Goal: Information Seeking & Learning: Learn about a topic

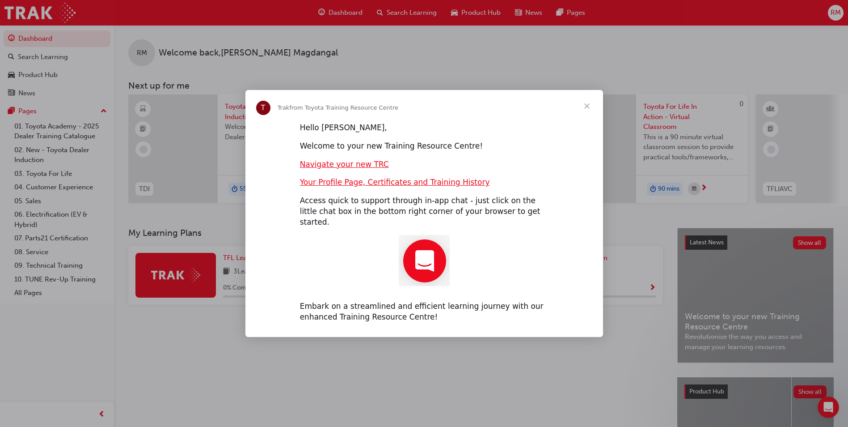
click at [588, 111] on span "Close" at bounding box center [587, 106] width 32 height 32
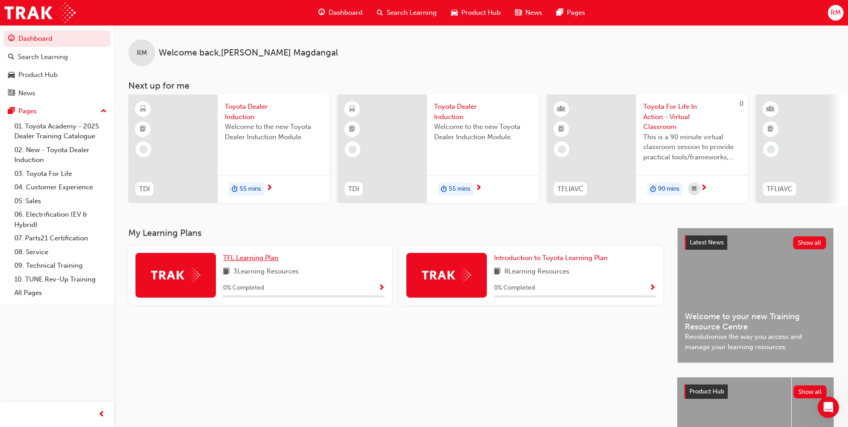
click at [274, 258] on span "TFL Learning Plan" at bounding box center [250, 258] width 55 height 8
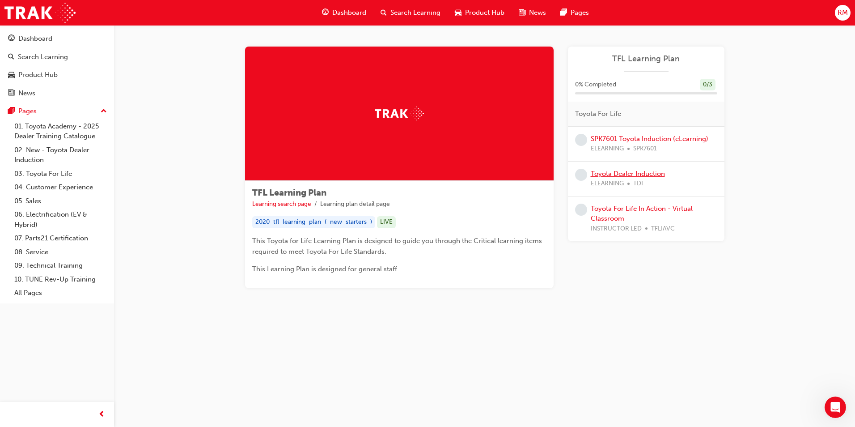
click at [660, 175] on link "Toyota Dealer Induction" at bounding box center [628, 173] width 74 height 8
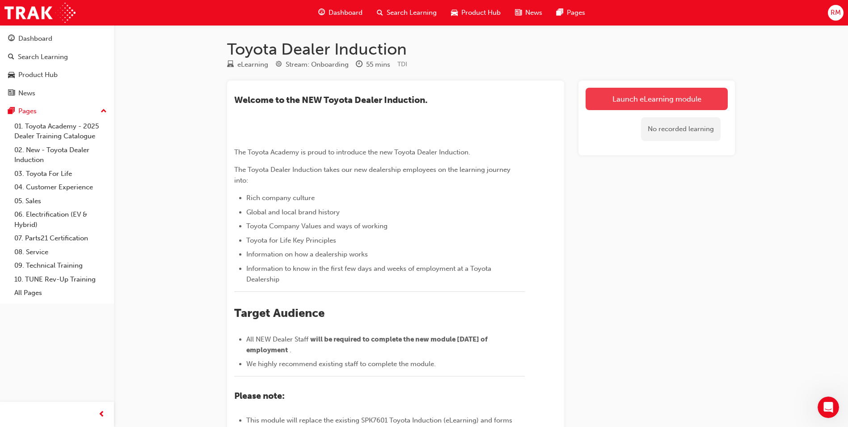
click at [615, 93] on link "Launch eLearning module" at bounding box center [657, 99] width 142 height 22
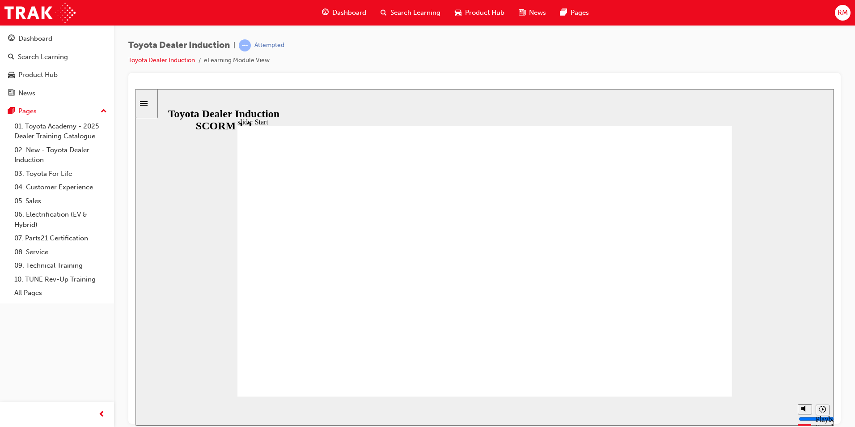
click at [150, 106] on div "Sidebar Toggle" at bounding box center [146, 103] width 15 height 7
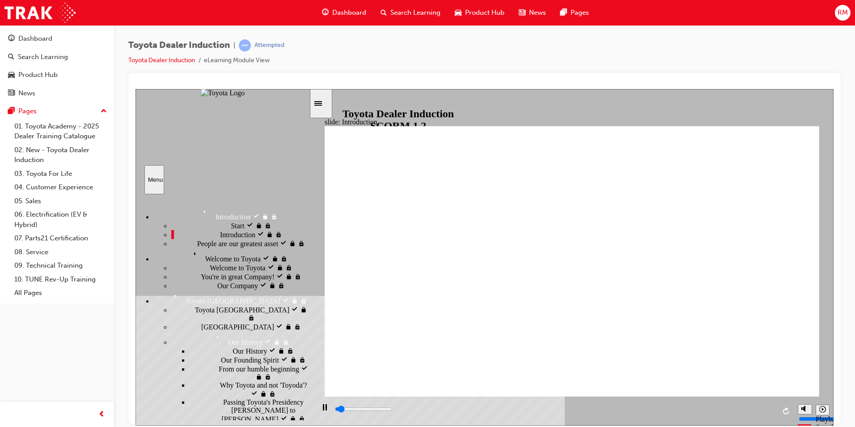
click at [207, 246] on span "People are our greatest asset" at bounding box center [237, 242] width 81 height 8
click at [190, 261] on icon "Menu" at bounding box center [196, 253] width 13 height 13
click at [210, 271] on span "Welcome to Toyota" at bounding box center [237, 267] width 55 height 8
click at [203, 277] on div "You're in great Company! You're in great Company!" at bounding box center [240, 275] width 138 height 9
click at [202, 289] on div "Our Company Our Company" at bounding box center [240, 284] width 138 height 9
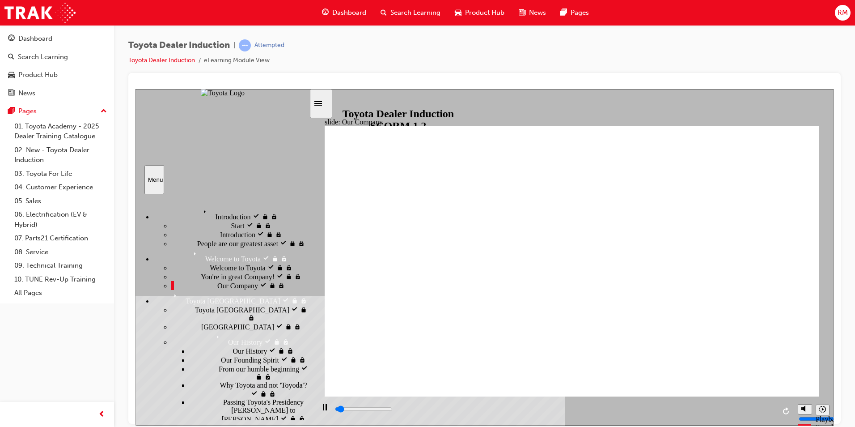
click at [195, 313] on span "Toyota Japan" at bounding box center [242, 309] width 94 height 8
click at [186, 322] on div "Japan Japan" at bounding box center [240, 326] width 138 height 9
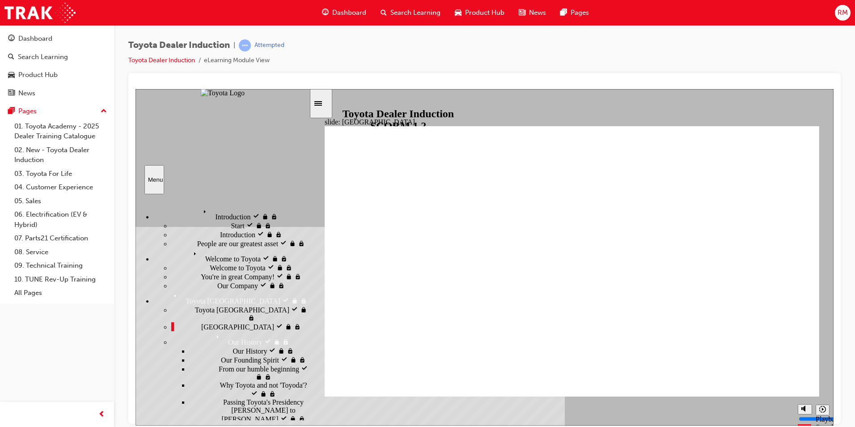
drag, startPoint x: 200, startPoint y: 332, endPoint x: 202, endPoint y: 337, distance: 4.8
click at [200, 346] on div "Our History Our History" at bounding box center [249, 350] width 120 height 9
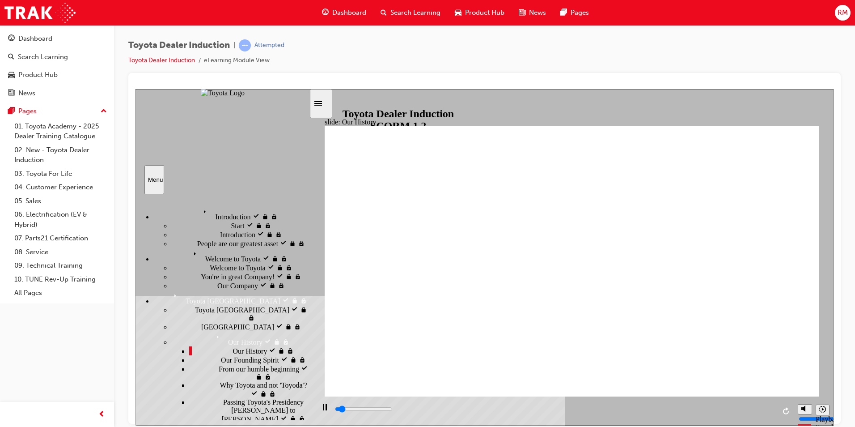
click at [221, 358] on span "Our Founding Spirit" at bounding box center [250, 359] width 58 height 8
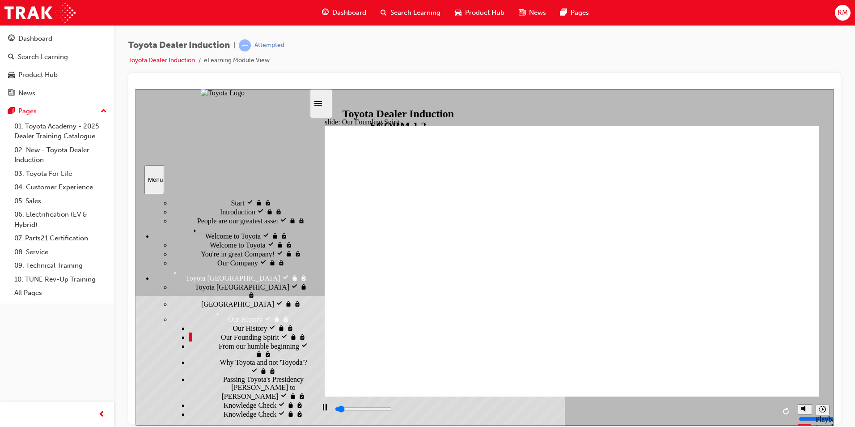
scroll to position [45, 0]
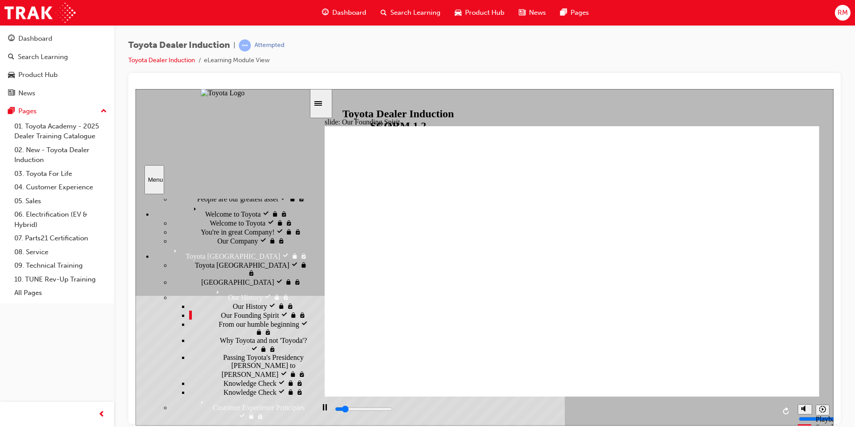
click at [224, 336] on div "From our humble beginning From our humble beginning" at bounding box center [249, 327] width 120 height 17
click at [226, 344] on span "Why Toyota and not 'Toyoda'?" at bounding box center [263, 340] width 87 height 8
click at [231, 371] on span "Passing Toyota's Presidency Akio Toyoda to Koji Sato" at bounding box center [266, 365] width 86 height 24
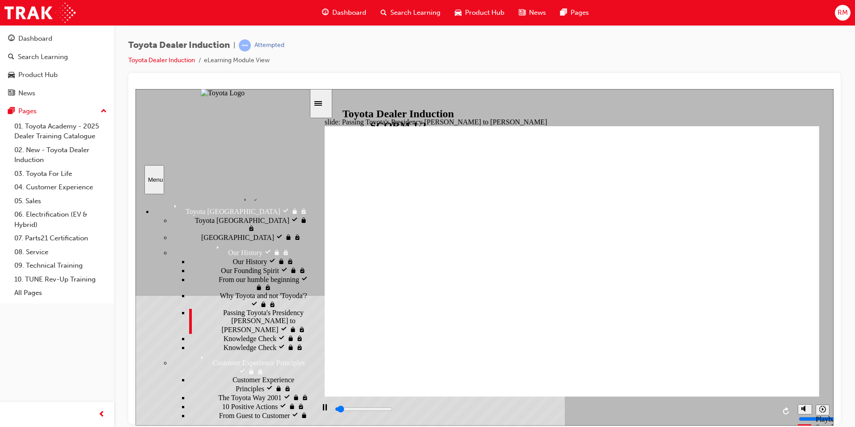
click at [237, 342] on div "Knowledge Check Knowledge Check" at bounding box center [249, 337] width 120 height 9
type input "1300"
radio input "true"
type input "2400"
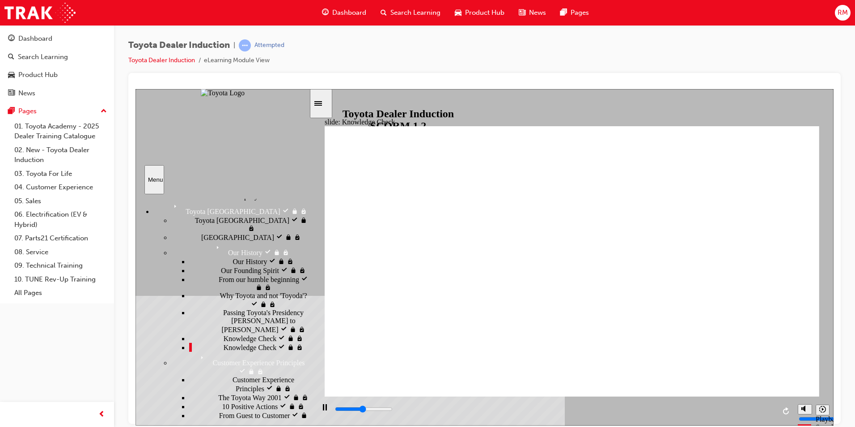
radio input "true"
click at [224, 392] on span "The Toyota Way 2001" at bounding box center [249, 396] width 63 height 8
click at [222, 401] on span "10 Positive Actions" at bounding box center [249, 405] width 55 height 8
click at [222, 410] on span "From Guest to Customer" at bounding box center [254, 414] width 71 height 8
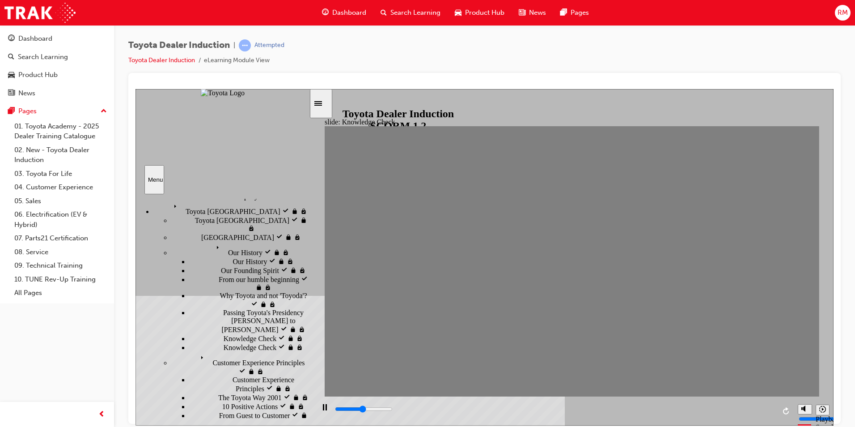
type input "2400"
radio input "true"
type input "2000"
radio input "true"
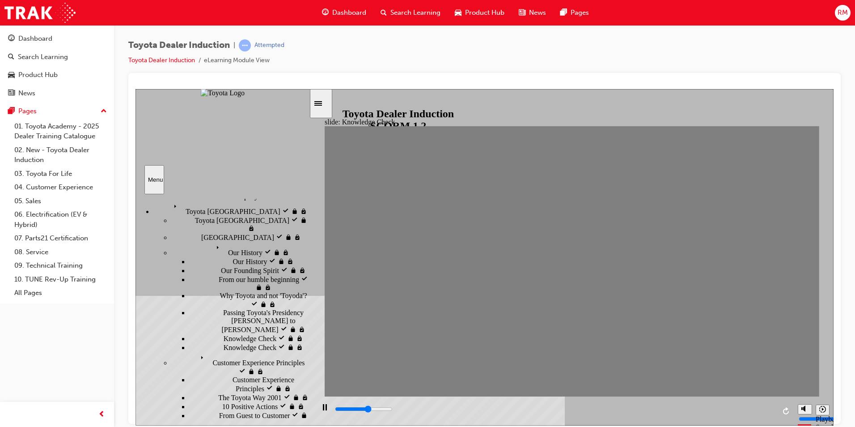
type input "1900"
radio input "true"
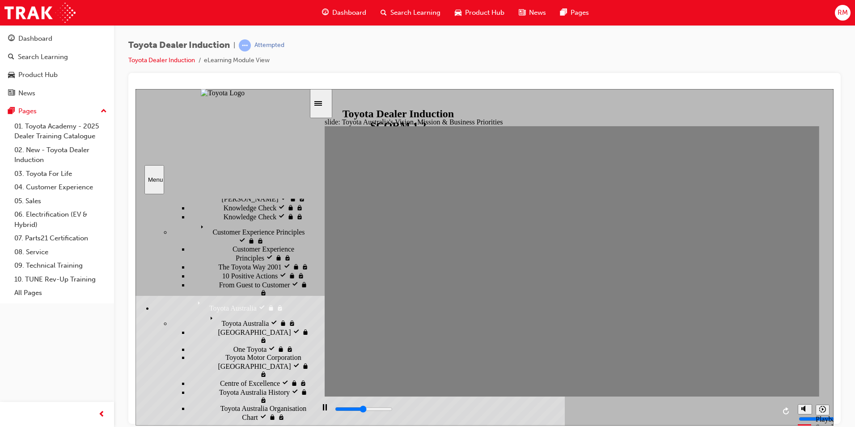
scroll to position [224, 0]
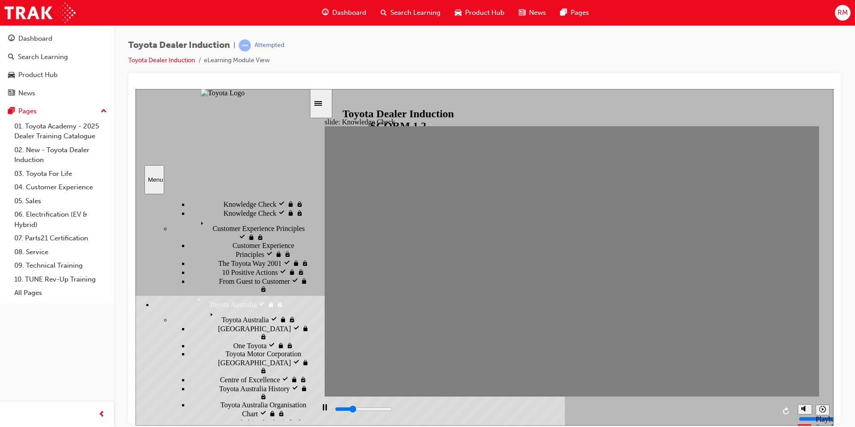
type input "2300"
type input "Happiness"
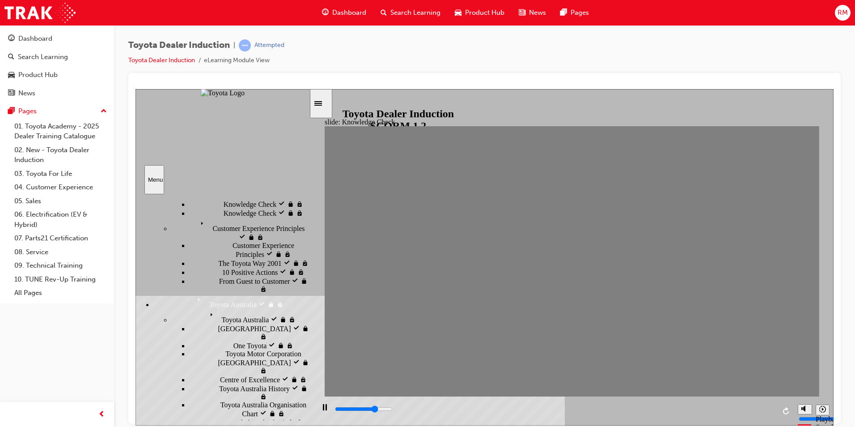
type input "3600"
type input "Happiness"
type input "4300"
type input "Happiness"
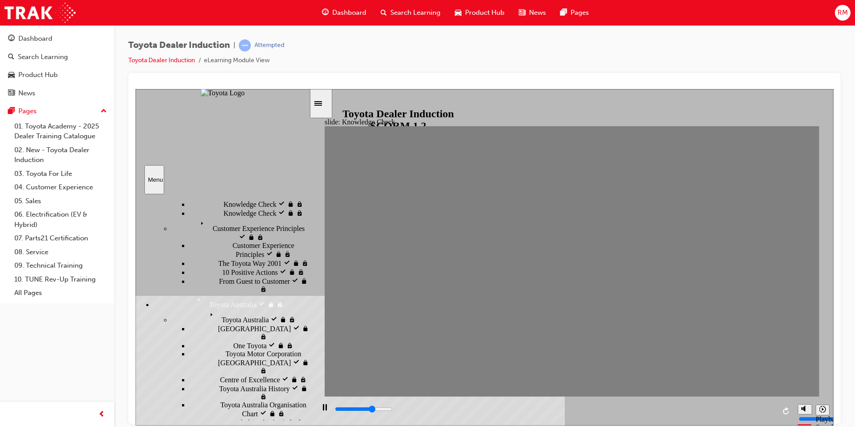
type input "3300"
type input "moved"
type input "4700"
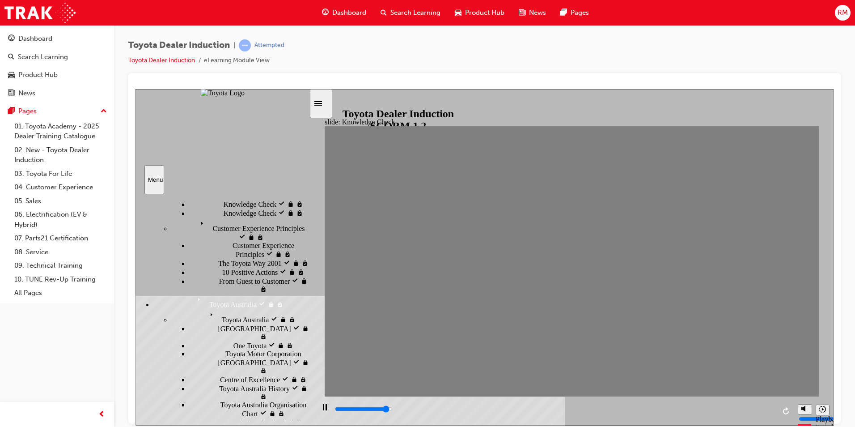
type input "moved"
type input "5000"
type input "moved"
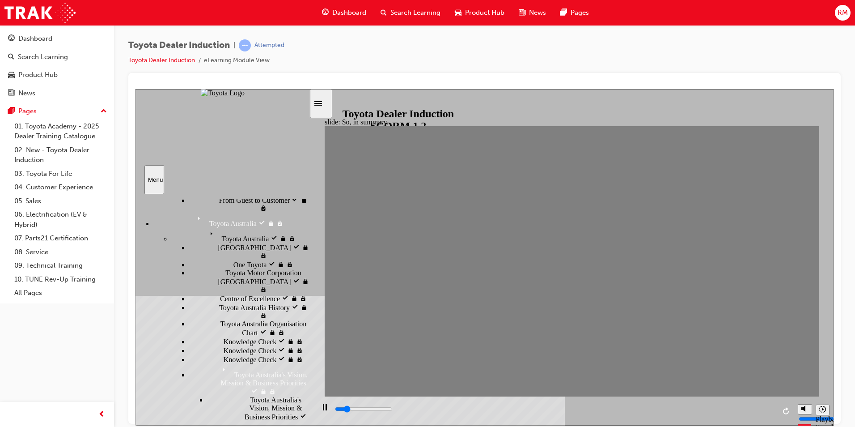
scroll to position [313, 0]
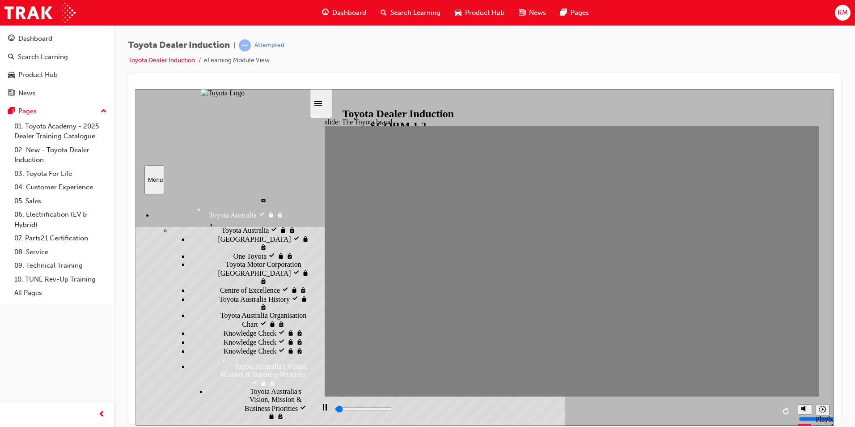
drag, startPoint x: 237, startPoint y: 273, endPoint x: 238, endPoint y: 285, distance: 11.7
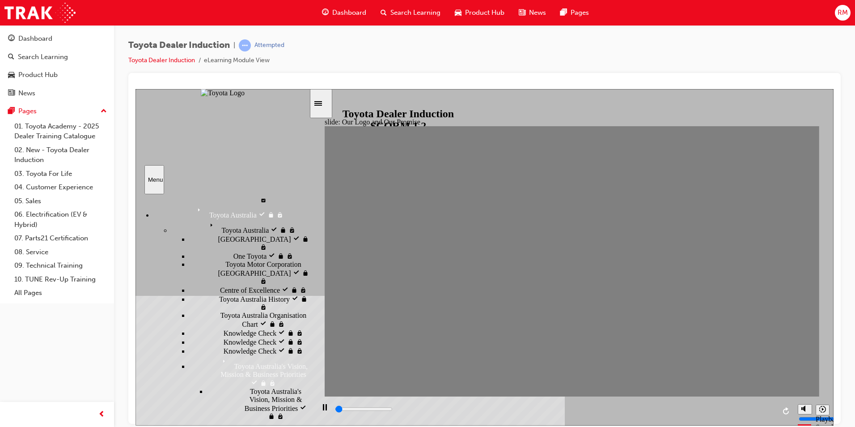
type input "2000"
radio input "true"
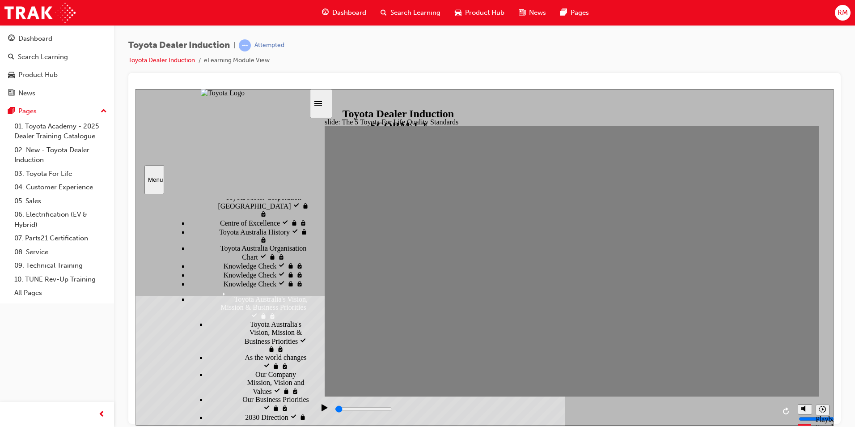
scroll to position [402, 0]
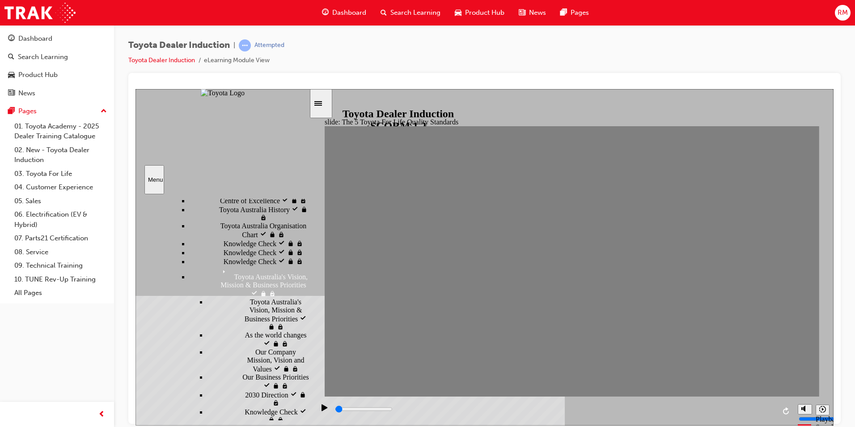
type input "0"
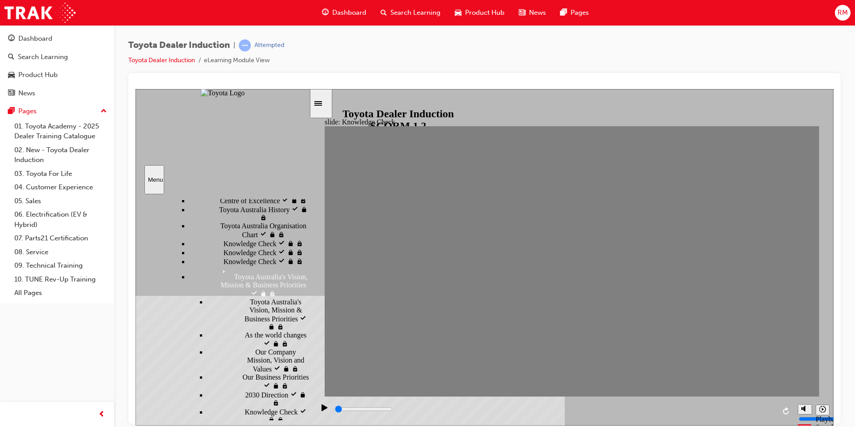
radio input "true"
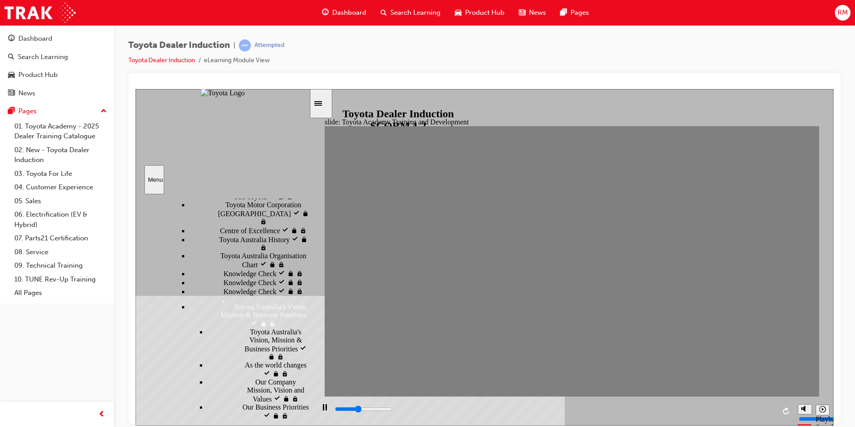
type input "1300"
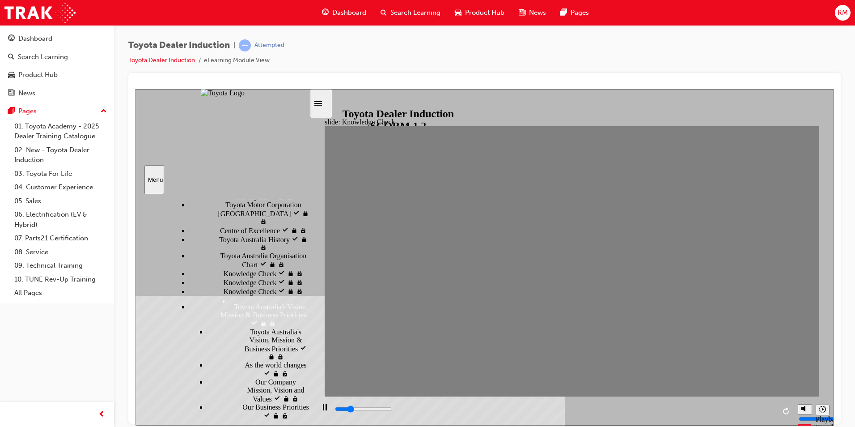
radio input "true"
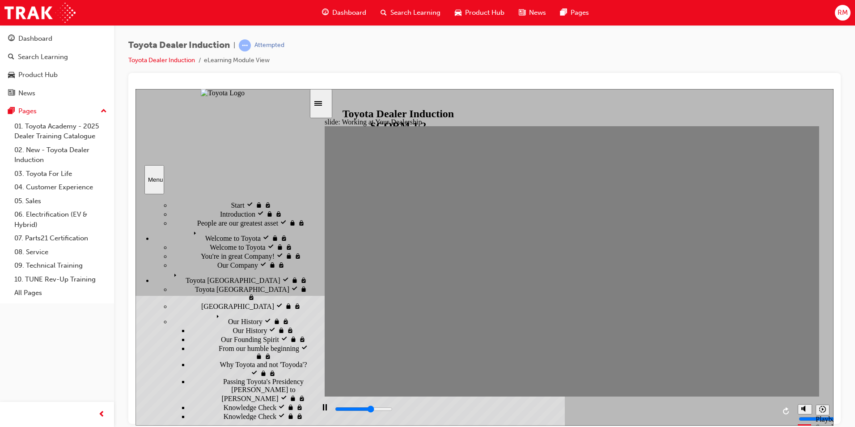
scroll to position [0, 0]
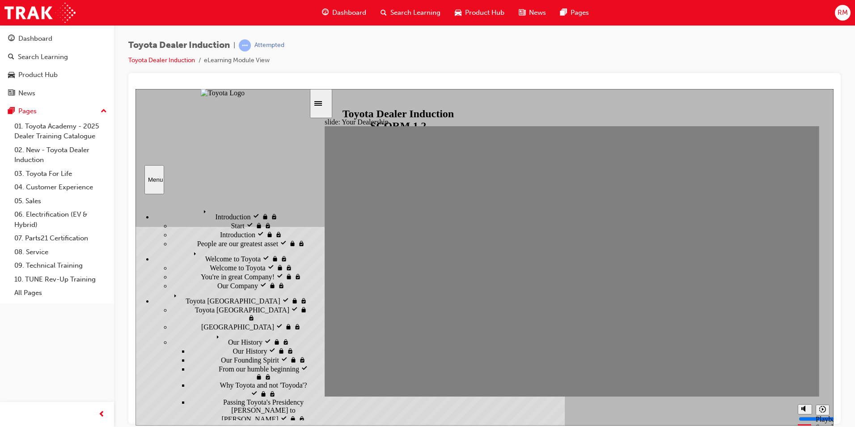
drag, startPoint x: 223, startPoint y: 357, endPoint x: 219, endPoint y: 366, distance: 9.8
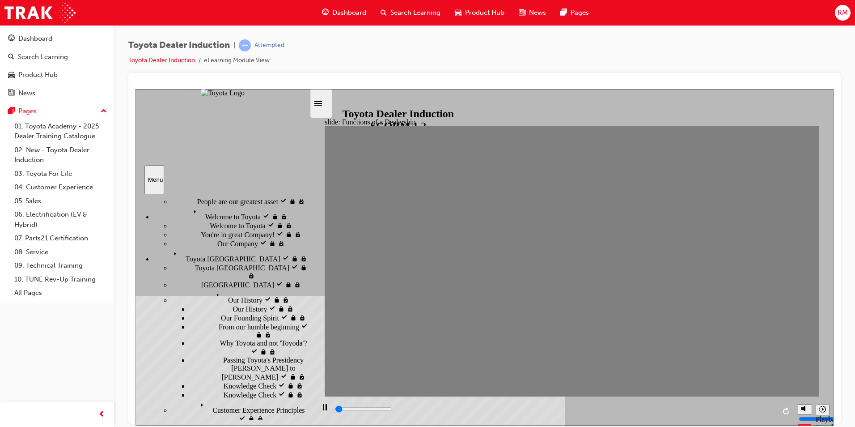
scroll to position [89, 0]
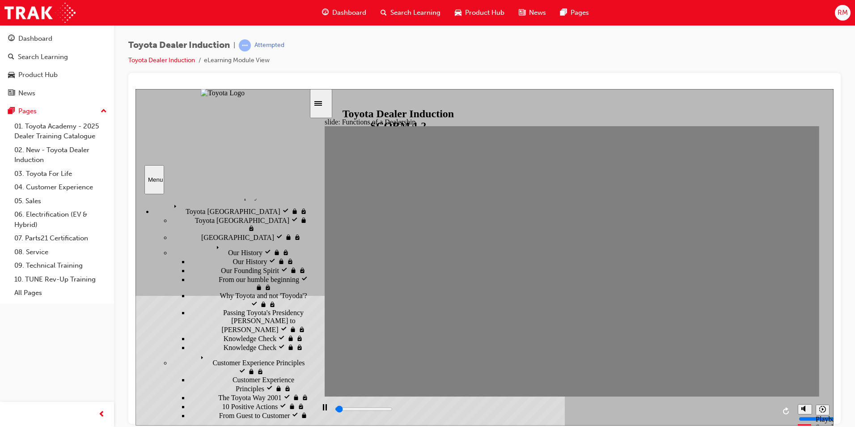
drag, startPoint x: 225, startPoint y: 298, endPoint x: 229, endPoint y: 314, distance: 16.5
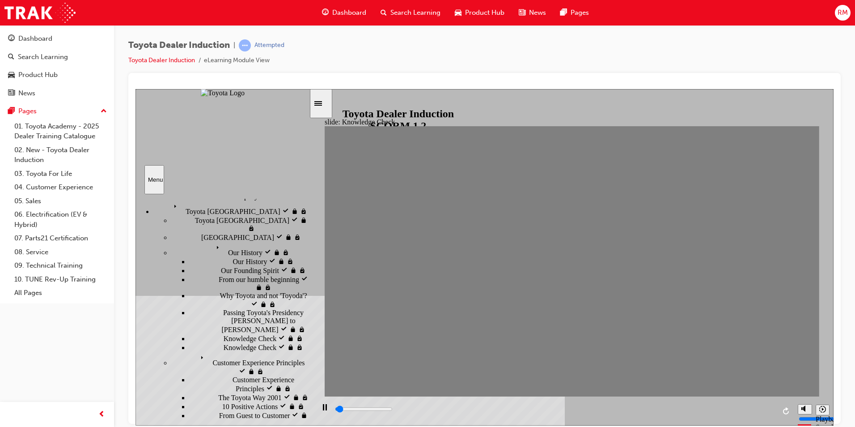
type input "1900"
radio input "true"
type input "3800"
radio input "true"
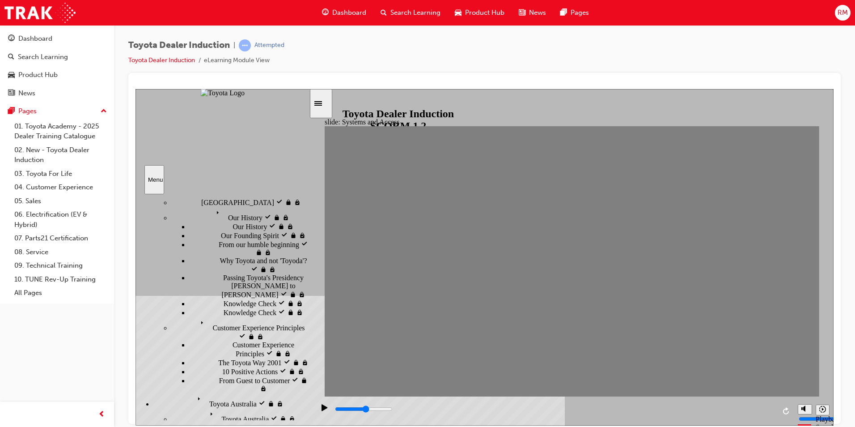
scroll to position [134, 0]
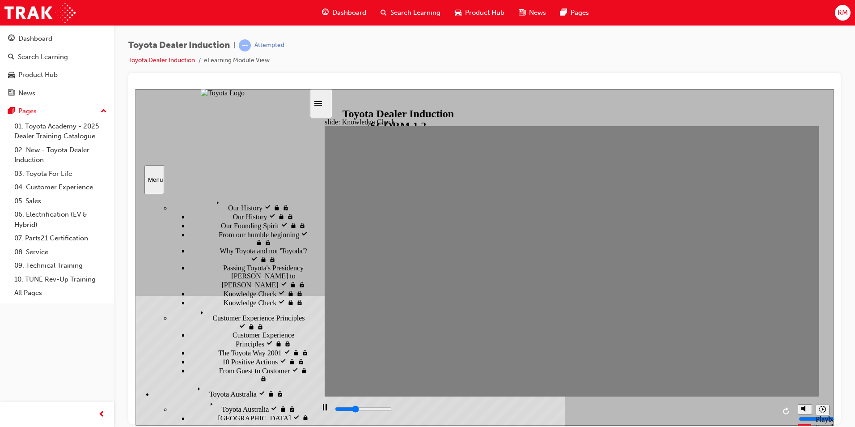
type input "2800"
type input "Toyota engage app"
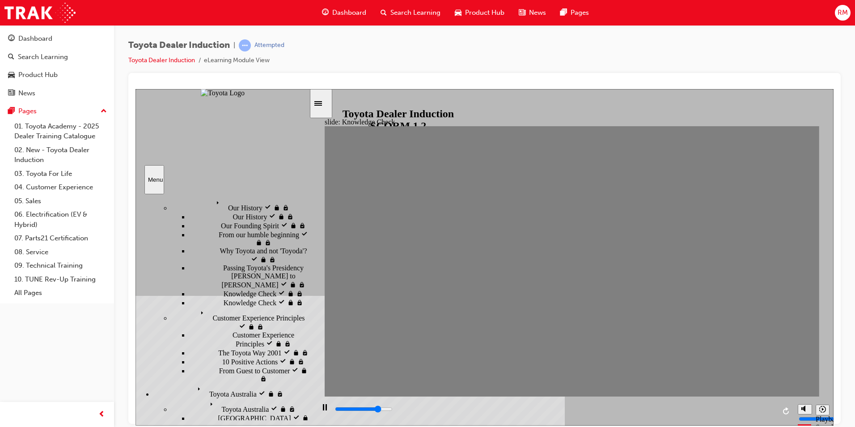
type input "4000"
type input "Toyota engage app"
type input "4800"
type input "Toyota engage app"
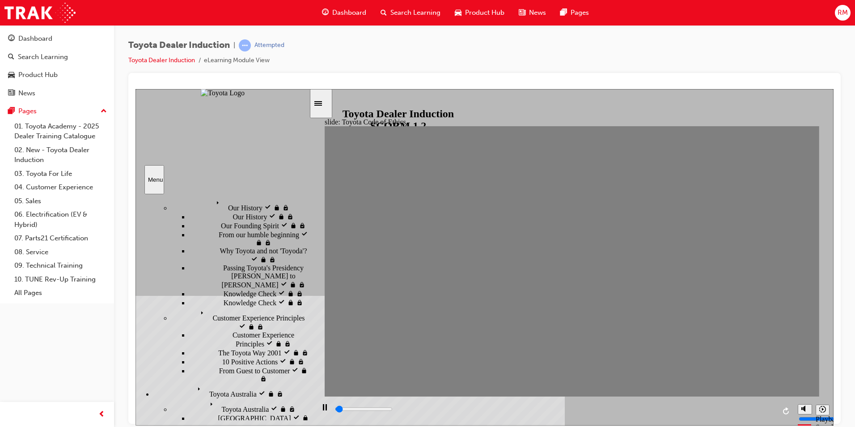
drag, startPoint x: 270, startPoint y: 359, endPoint x: 267, endPoint y: 366, distance: 8.2
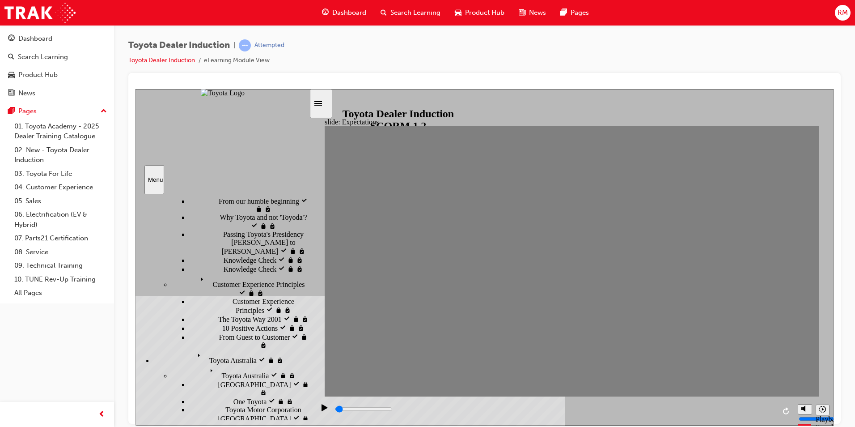
scroll to position [224, 0]
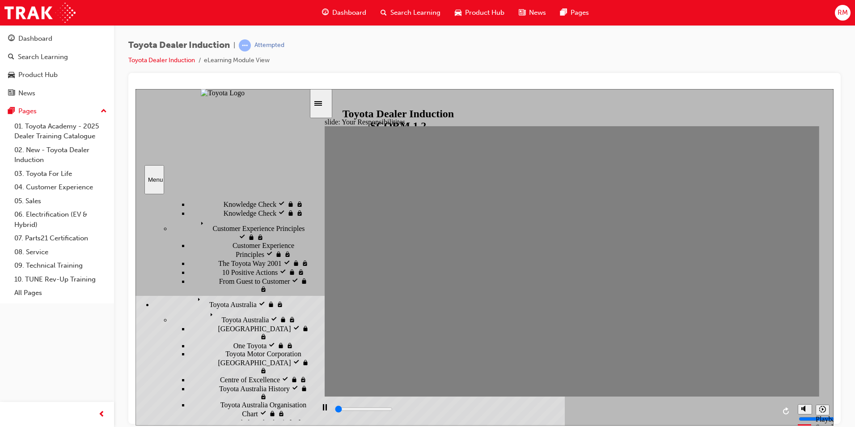
type input "100"
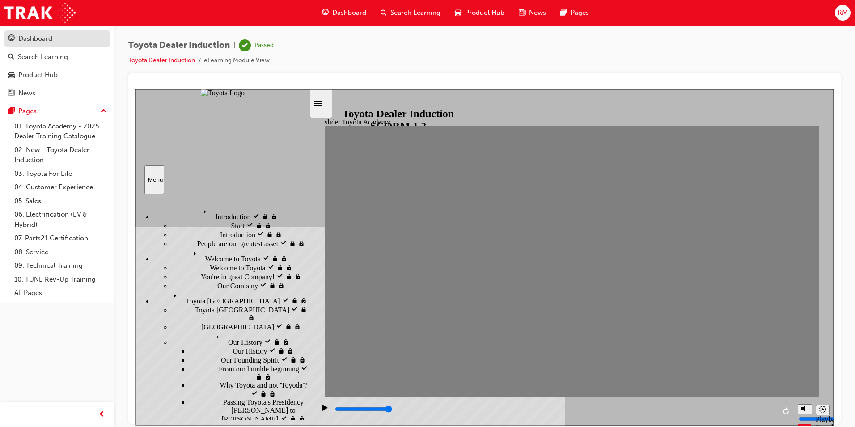
click at [48, 39] on div "Dashboard" at bounding box center [35, 39] width 34 height 10
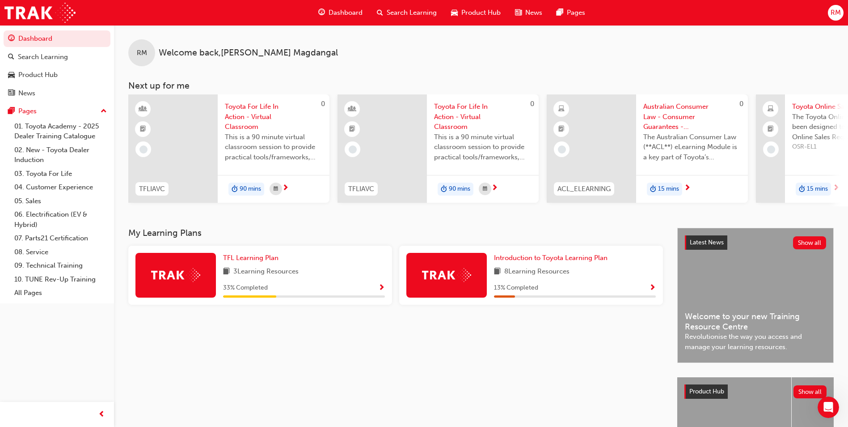
click at [836, 18] on div "RM" at bounding box center [836, 13] width 16 height 16
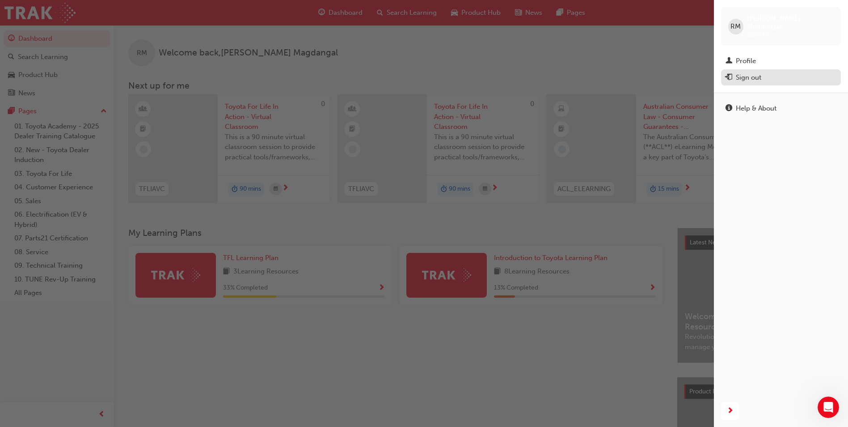
click at [754, 73] on div "Sign out" at bounding box center [748, 77] width 25 height 10
